Goal: Check status

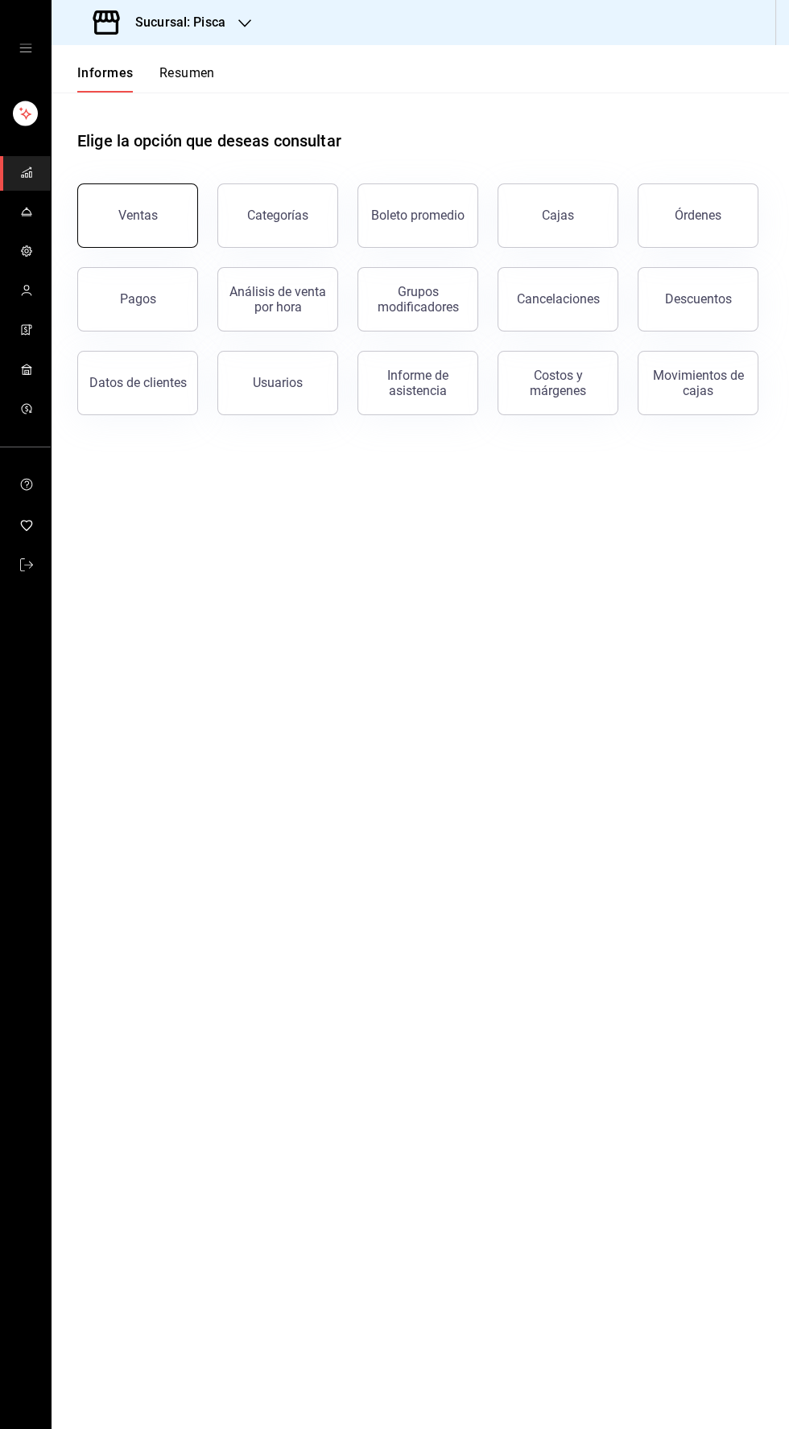
click at [158, 209] on button "Ventas" at bounding box center [137, 216] width 121 height 64
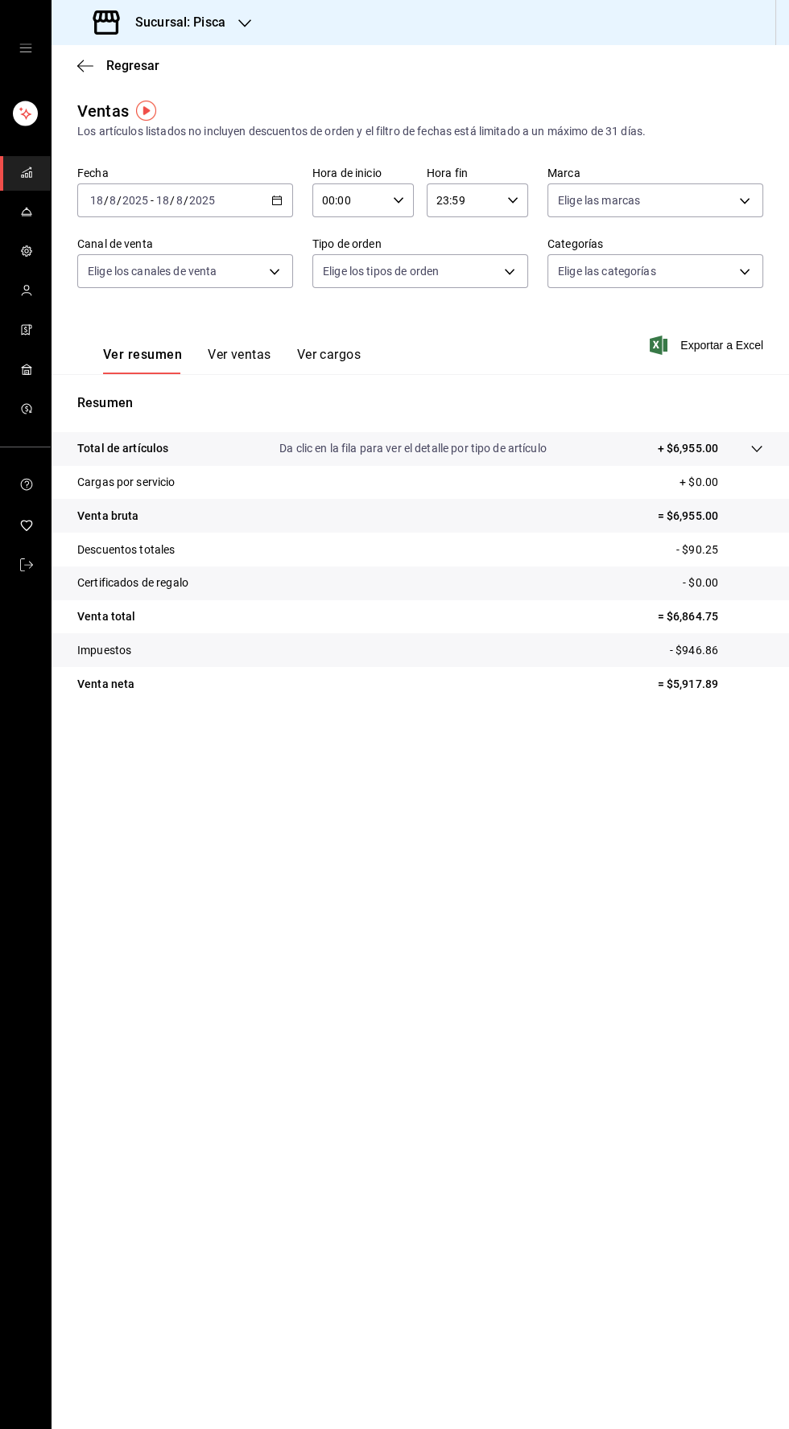
click at [273, 202] on \(Stroke\) "button" at bounding box center [277, 200] width 10 height 9
click at [126, 284] on span "Ayer" at bounding box center [153, 285] width 125 height 17
click at [274, 196] on \(Stroke\) "button" at bounding box center [274, 196] width 1 height 1
click at [389, 902] on main "Regresar Ventas Los artículos listados no incluyen descuentos de orden y el fil…" at bounding box center [420, 737] width 737 height 1384
click at [248, 354] on font "Ver ventas" at bounding box center [240, 354] width 64 height 15
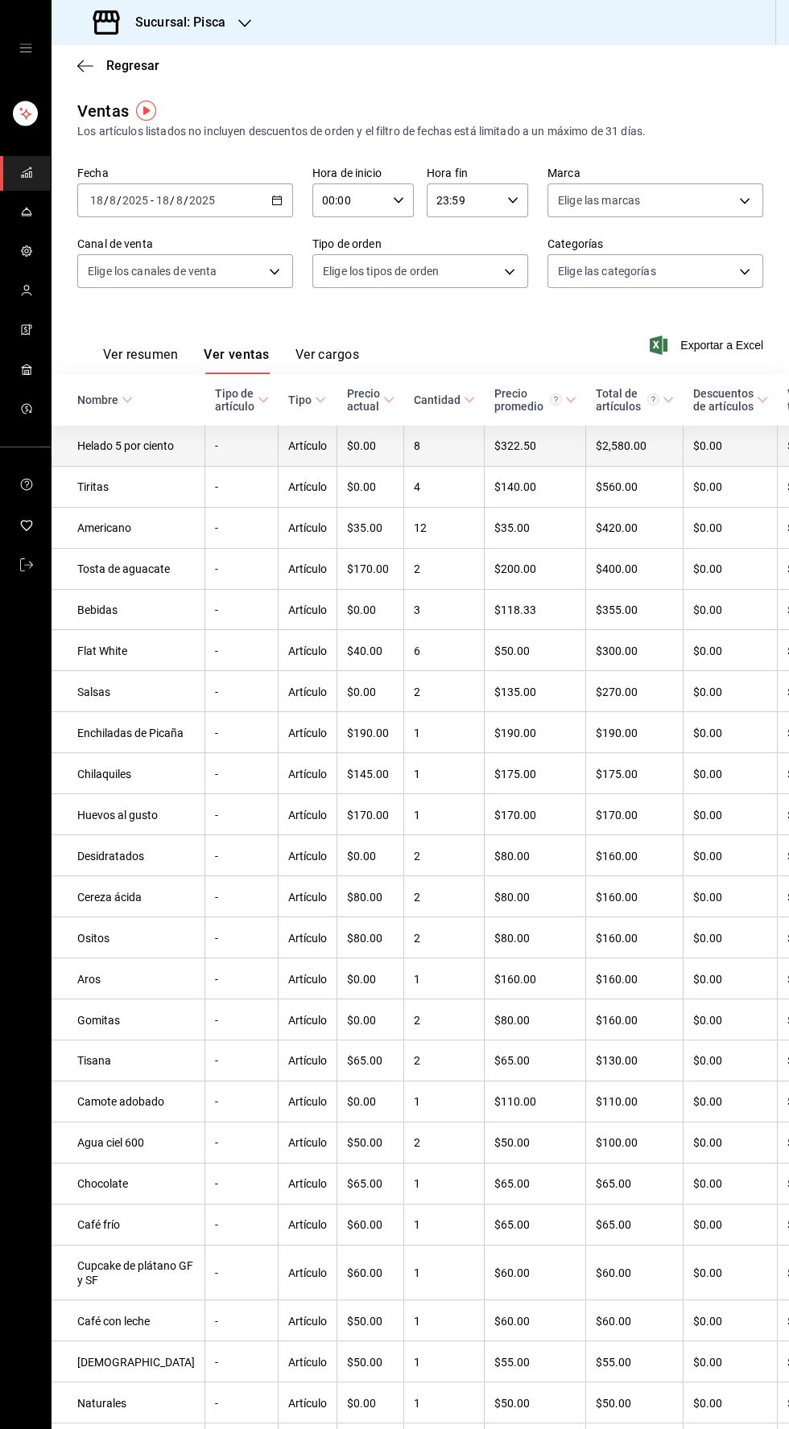
click at [215, 453] on font "-" at bounding box center [216, 446] width 3 height 13
